Goal: Information Seeking & Learning: Check status

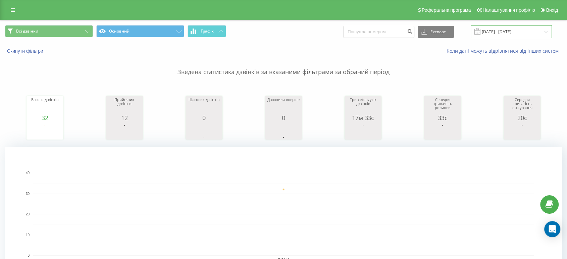
click at [501, 33] on input "02.09.2025 - 02.09.2025" at bounding box center [510, 31] width 81 height 13
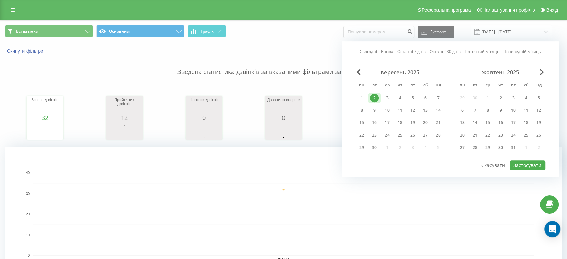
click at [365, 51] on link "Сьогодні" at bounding box center [367, 52] width 17 height 6
click at [521, 160] on button "Застосувати" at bounding box center [527, 165] width 36 height 10
type input "[DATE] - [DATE]"
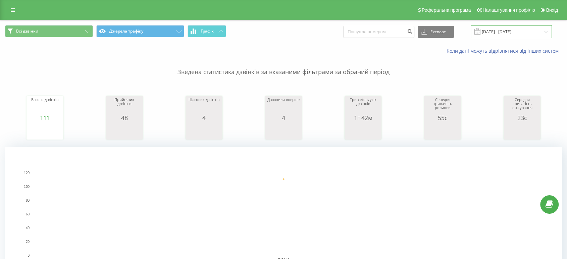
click at [492, 32] on input "[DATE] - [DATE]" at bounding box center [510, 31] width 81 height 13
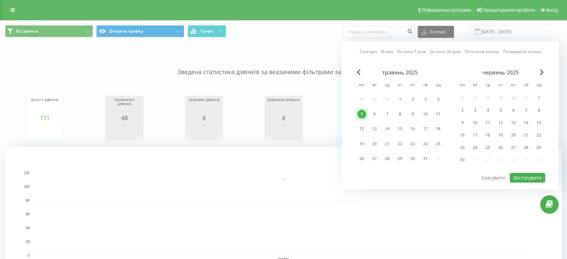
click at [362, 50] on link "Сьогодні" at bounding box center [367, 52] width 17 height 6
click at [538, 173] on button "Застосувати" at bounding box center [527, 178] width 36 height 10
type input "19.09.2025 - 19.09.2025"
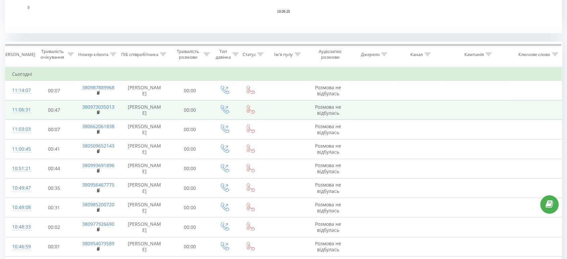
scroll to position [261, 0]
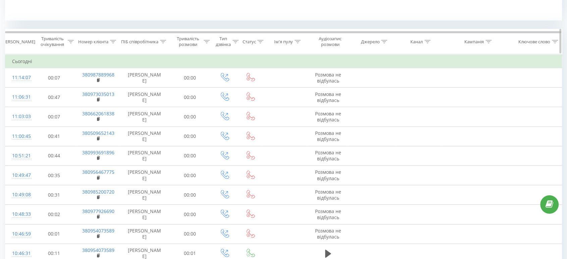
click at [163, 42] on icon at bounding box center [163, 41] width 6 height 3
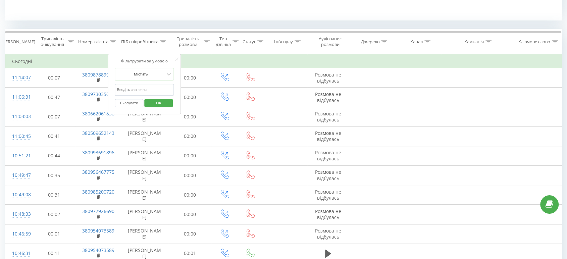
click at [140, 89] on input "text" at bounding box center [144, 90] width 59 height 12
type input "карина"
click at [156, 100] on span "OK" at bounding box center [158, 103] width 19 height 10
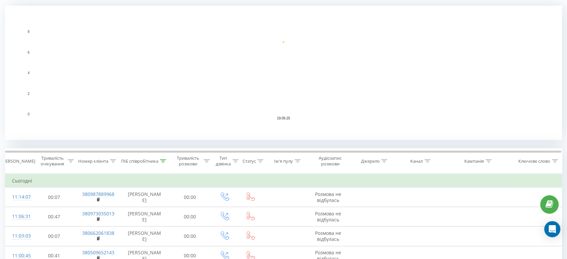
scroll to position [157, 0]
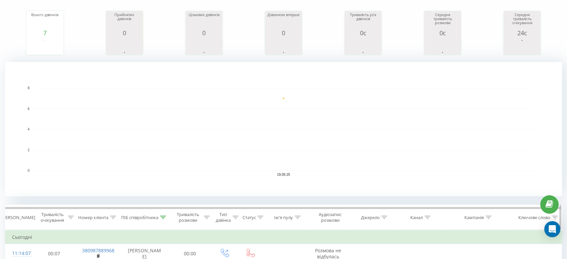
scroll to position [149, 0]
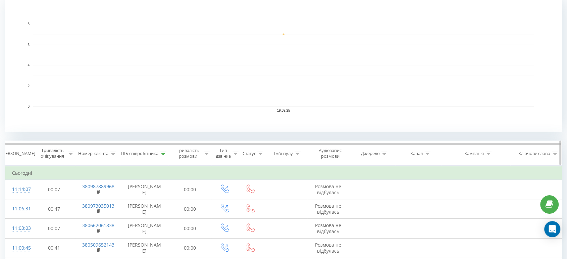
click at [163, 153] on icon at bounding box center [163, 153] width 6 height 3
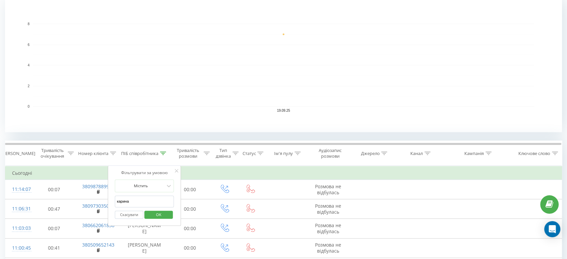
click at [133, 216] on button "Скасувати" at bounding box center [129, 215] width 29 height 8
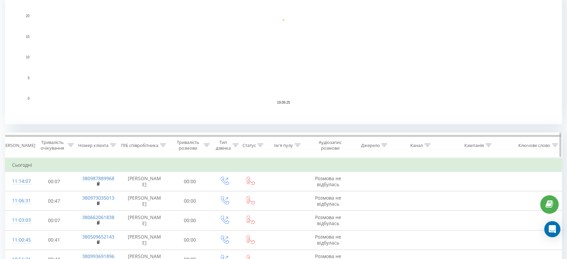
scroll to position [186, 0]
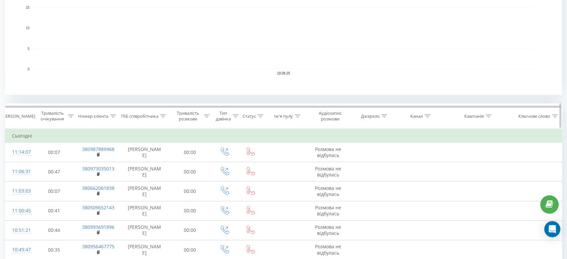
click at [163, 115] on icon at bounding box center [163, 115] width 6 height 3
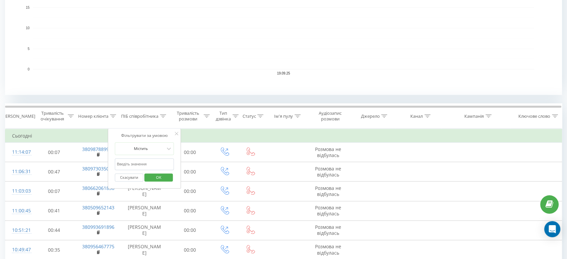
click at [145, 160] on input "карина" at bounding box center [144, 164] width 59 height 12
type input "карина"
click at [154, 175] on span "OK" at bounding box center [158, 177] width 19 height 10
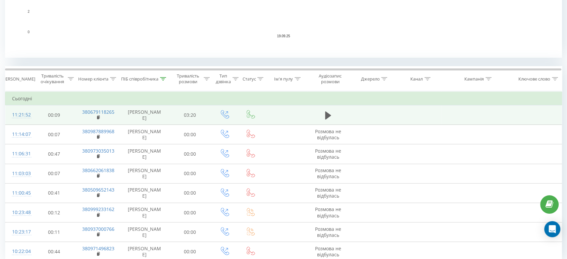
scroll to position [155, 0]
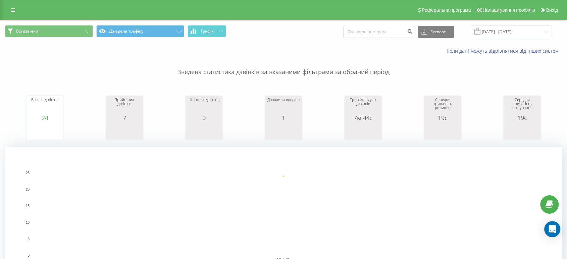
scroll to position [149, 0]
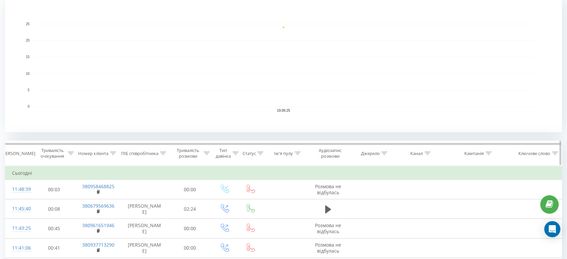
click at [163, 153] on icon at bounding box center [163, 153] width 6 height 3
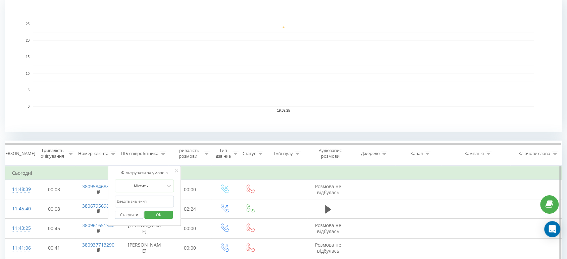
click at [144, 203] on input "text" at bounding box center [144, 201] width 59 height 12
type input "карина"
click at [154, 215] on span "OK" at bounding box center [158, 214] width 19 height 10
